Goal: Navigation & Orientation: Find specific page/section

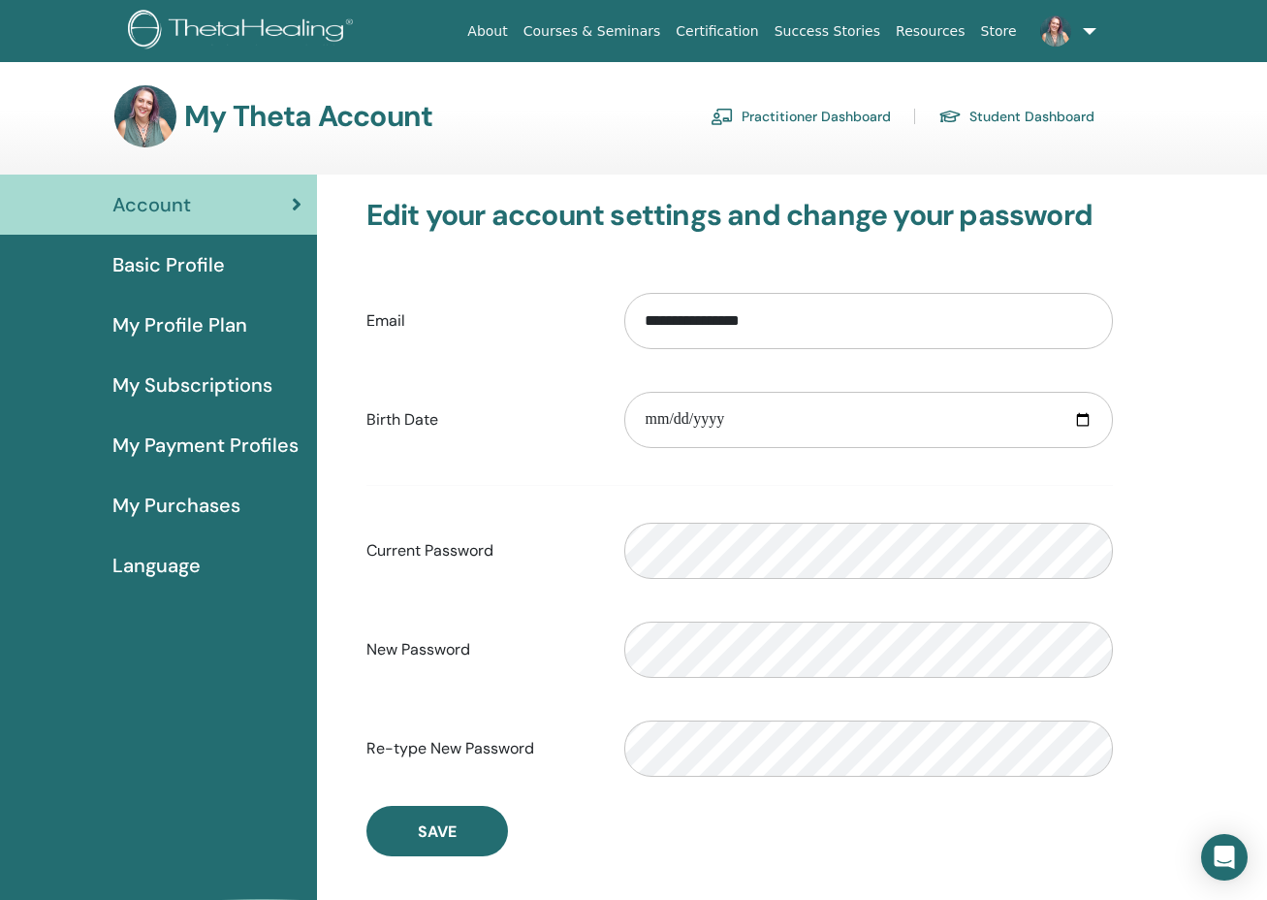
click at [161, 503] on span "My Purchases" at bounding box center [176, 505] width 128 height 29
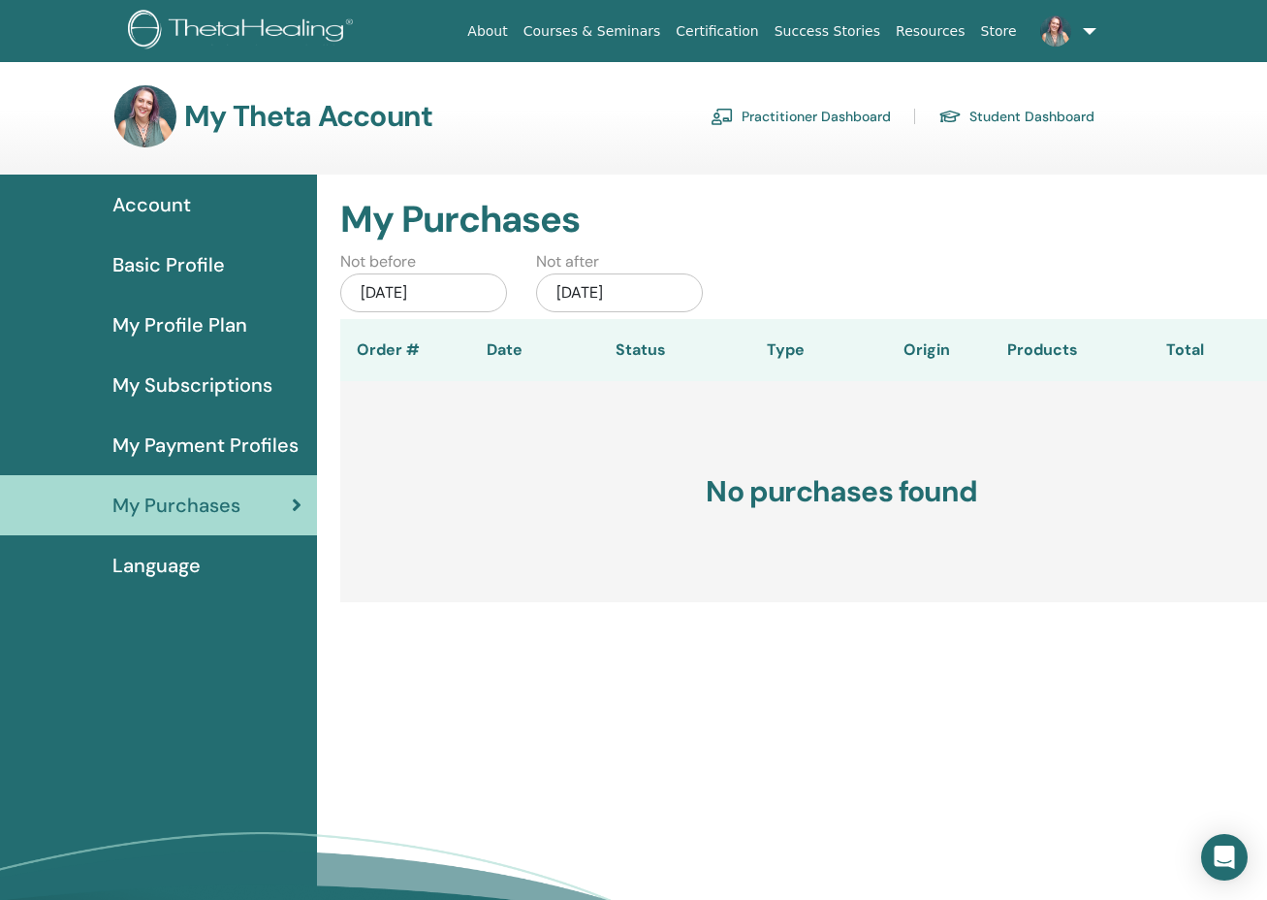
click at [174, 263] on span "Basic Profile" at bounding box center [168, 264] width 112 height 29
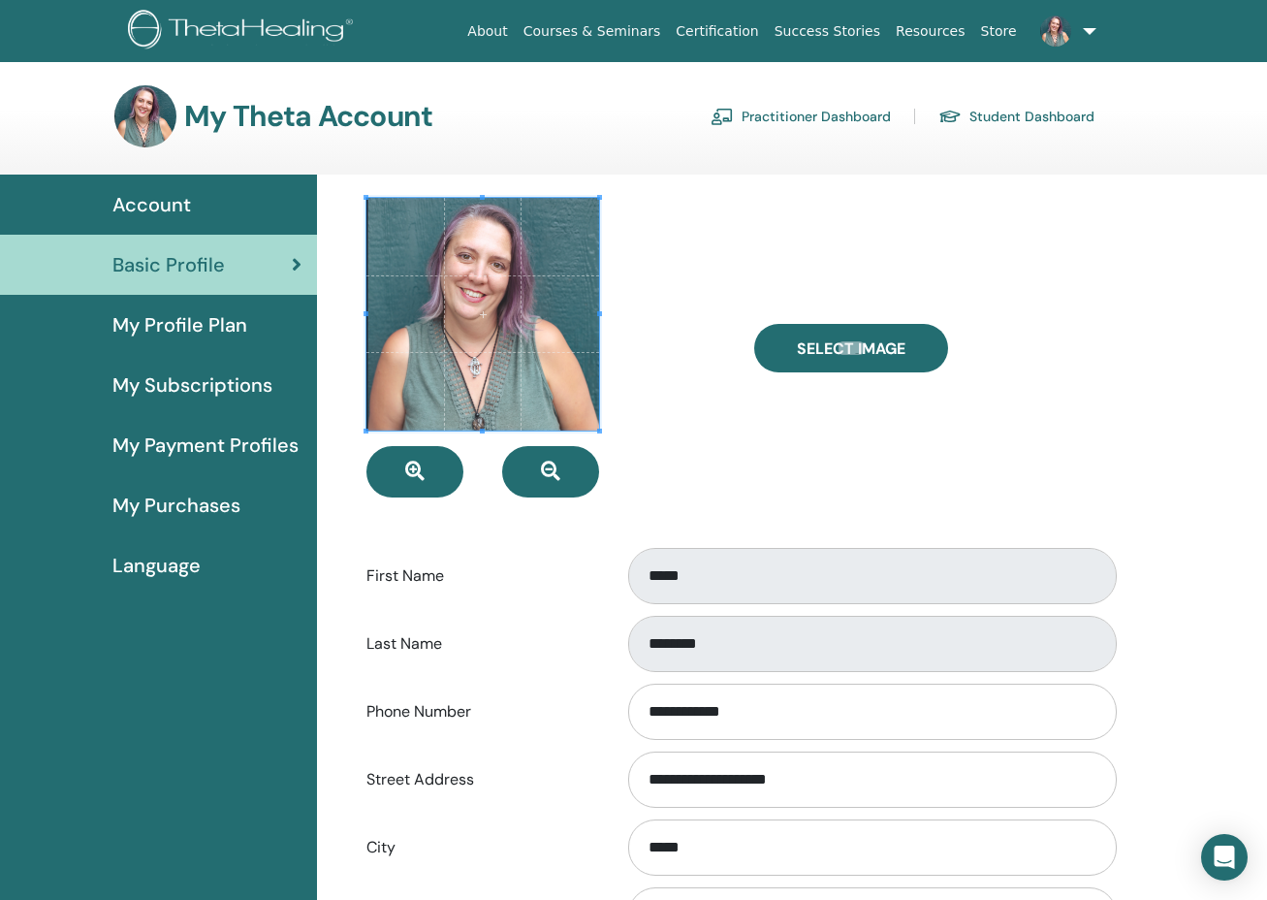
click at [180, 312] on span "My Profile Plan" at bounding box center [179, 324] width 135 height 29
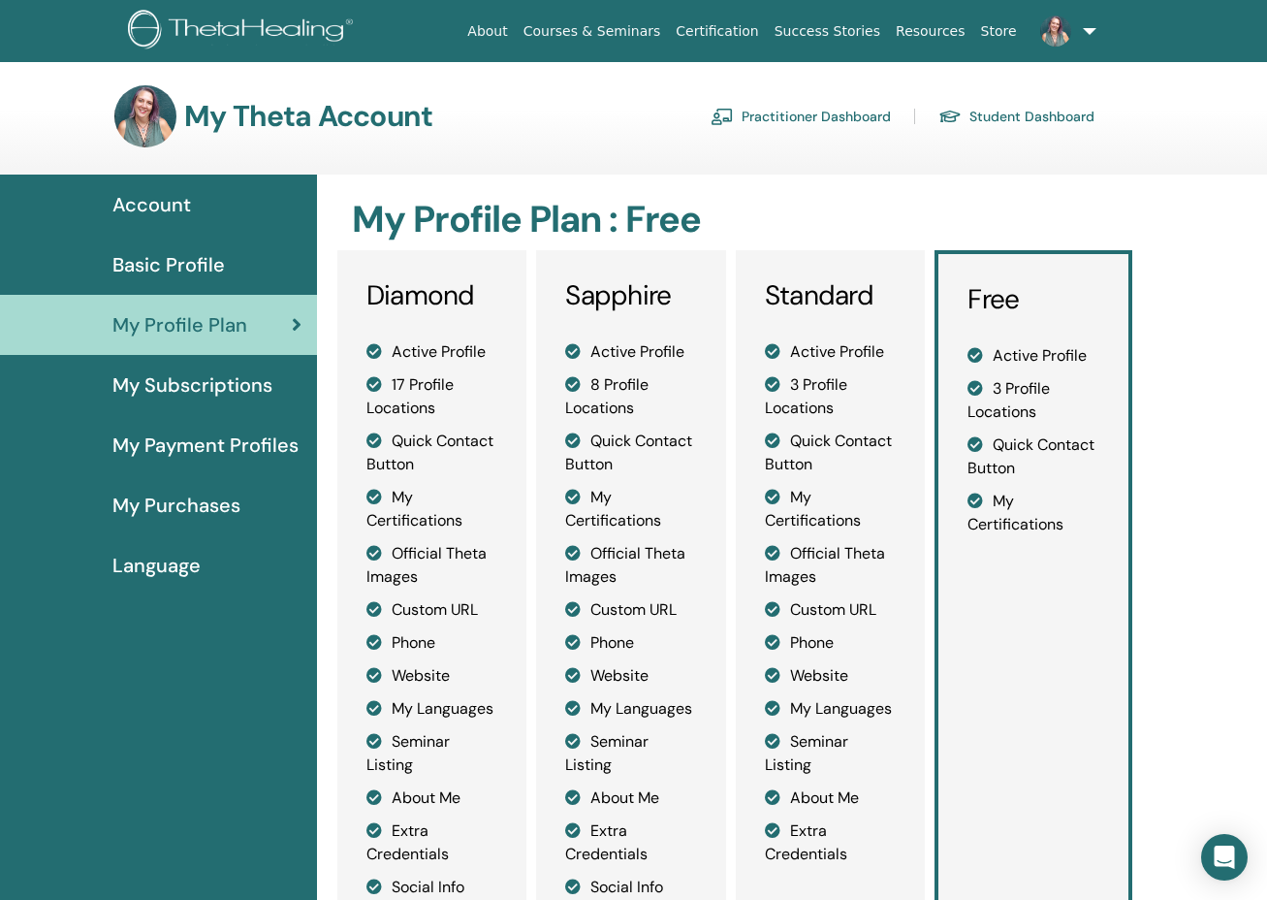
click at [208, 380] on span "My Subscriptions" at bounding box center [192, 384] width 160 height 29
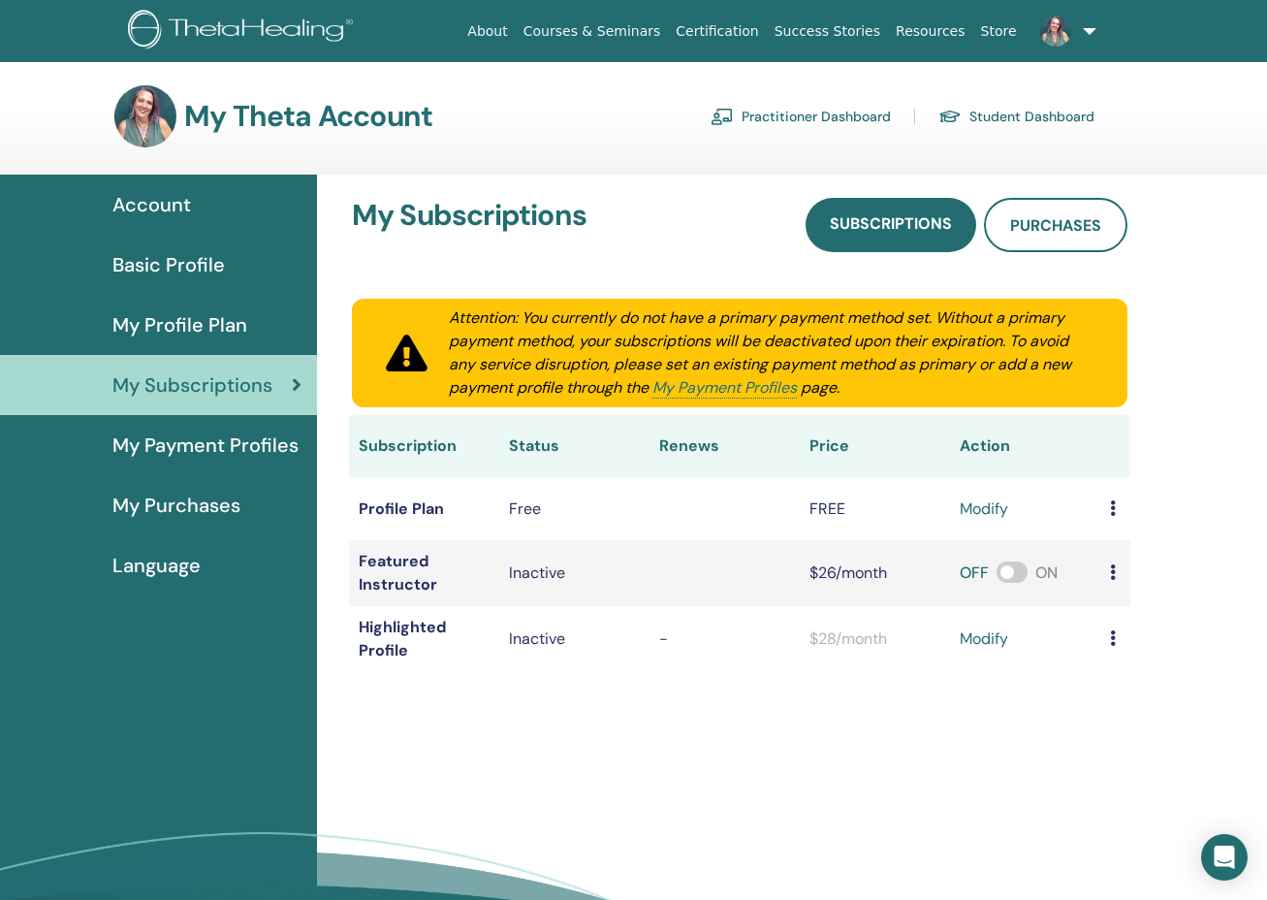
click at [160, 446] on span "My Payment Profiles" at bounding box center [205, 445] width 186 height 29
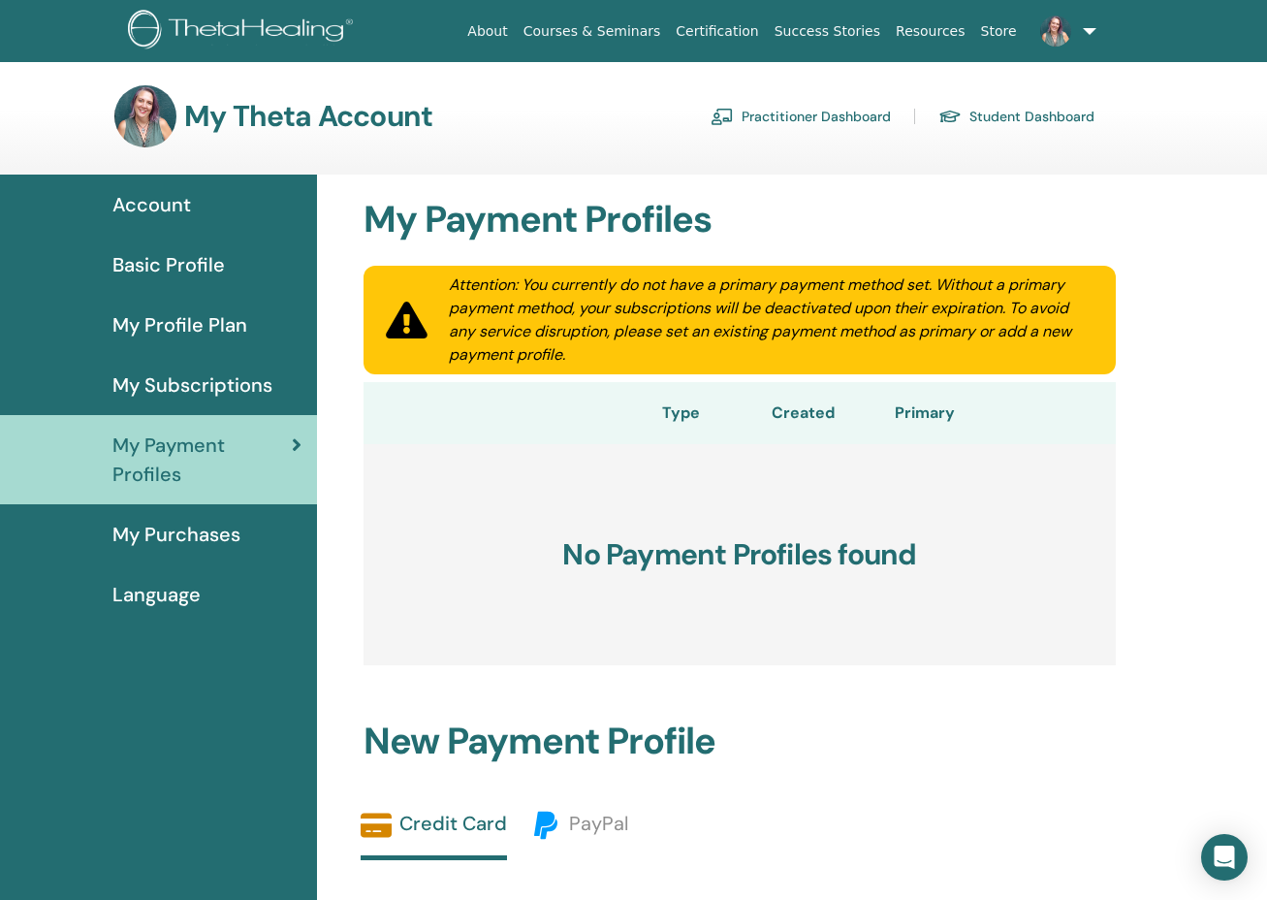
click at [164, 537] on span "My Purchases" at bounding box center [176, 534] width 128 height 29
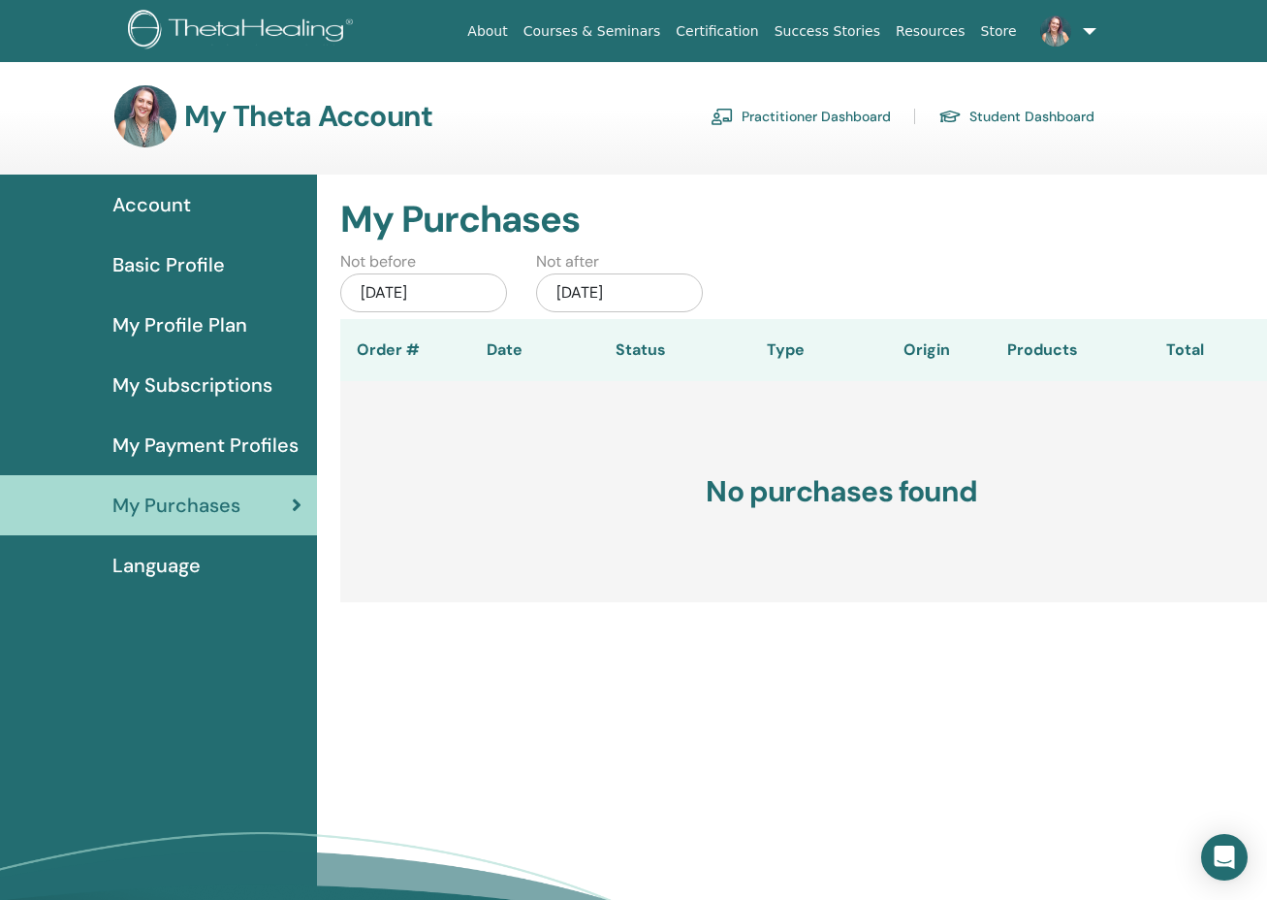
click at [149, 581] on link "Language" at bounding box center [158, 565] width 317 height 60
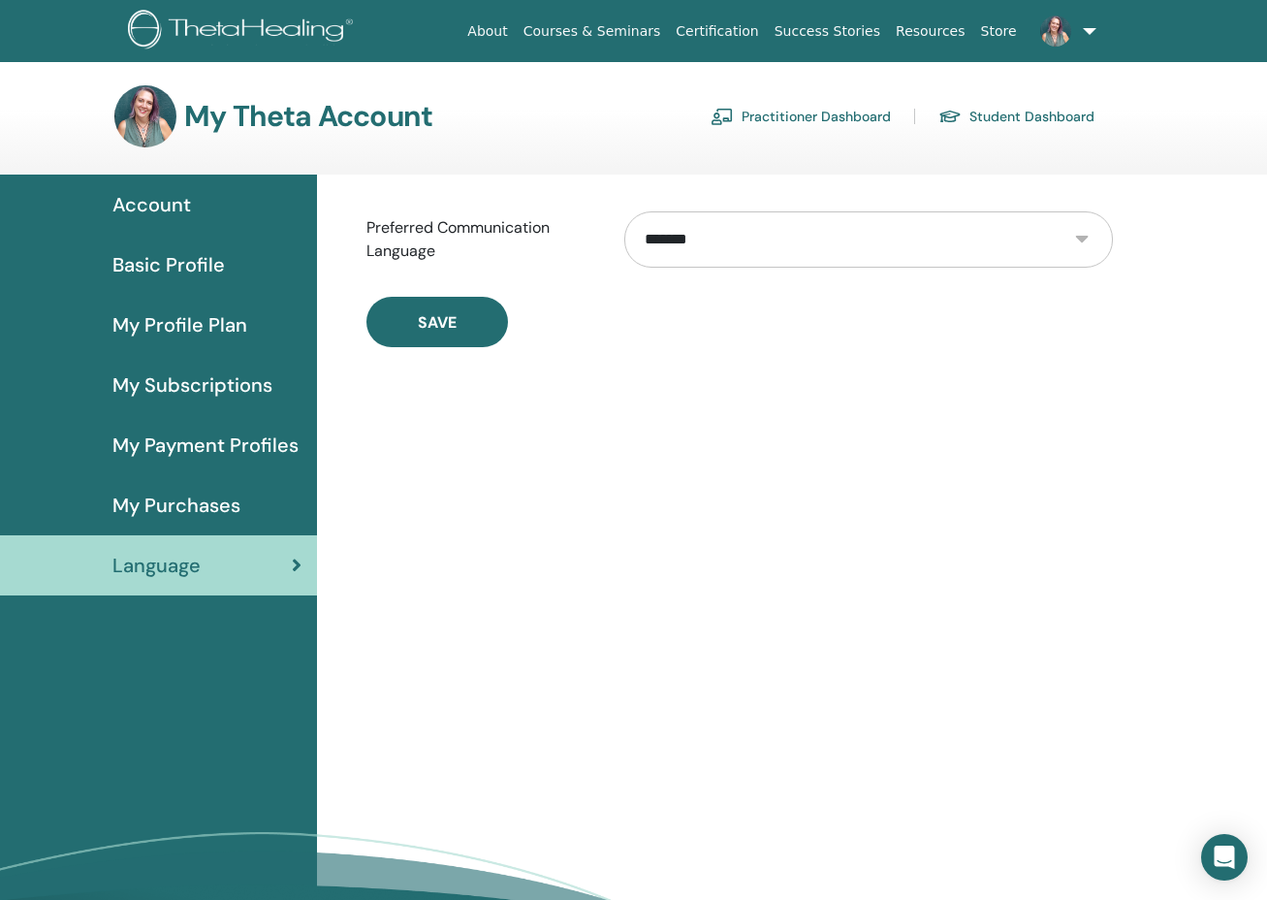
click at [801, 117] on link "Practitioner Dashboard" at bounding box center [801, 116] width 180 height 31
click at [1043, 112] on link "Student Dashboard" at bounding box center [1017, 116] width 156 height 31
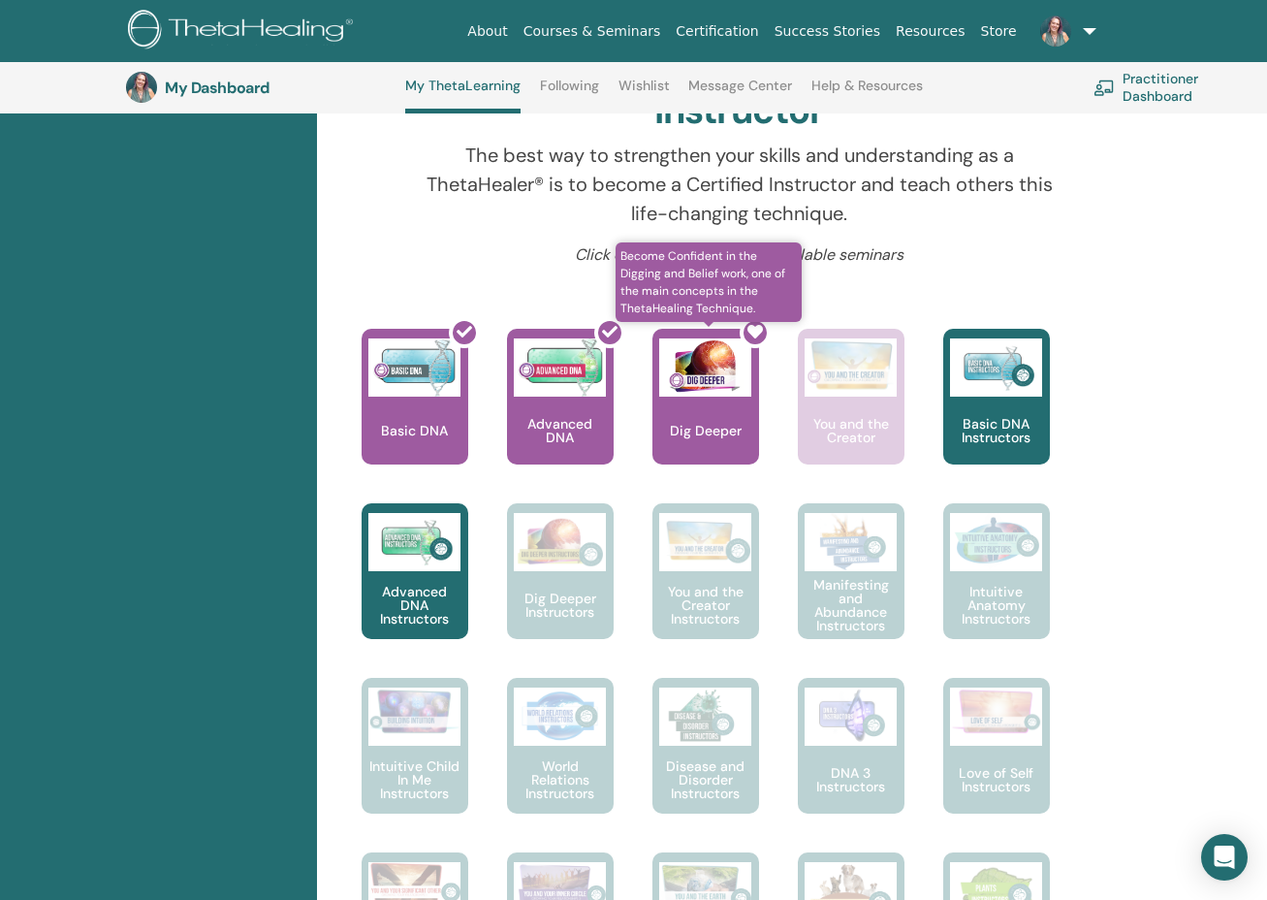
scroll to position [658, 0]
click at [740, 385] on div at bounding box center [717, 405] width 107 height 175
